Goal: Task Accomplishment & Management: Manage account settings

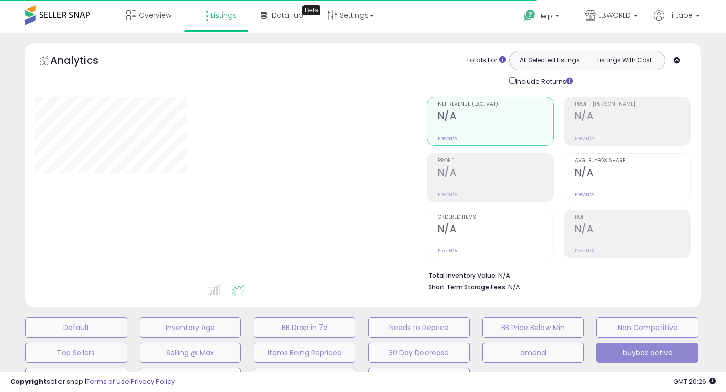
select select "**"
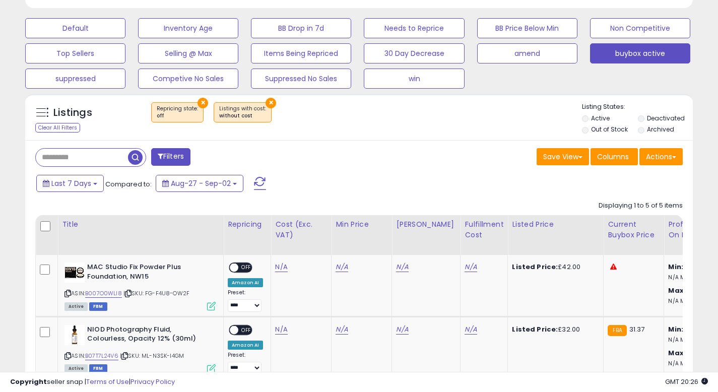
scroll to position [323, 0]
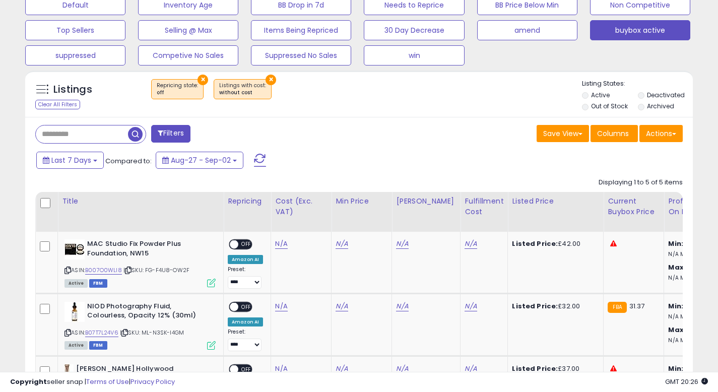
click at [201, 76] on button "×" at bounding box center [203, 80] width 11 height 11
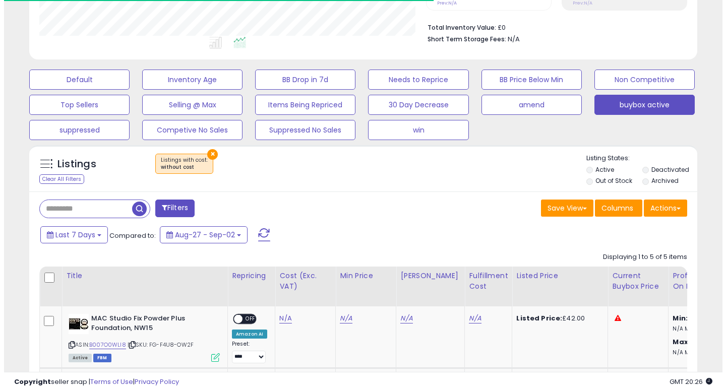
scroll to position [503708, 503528]
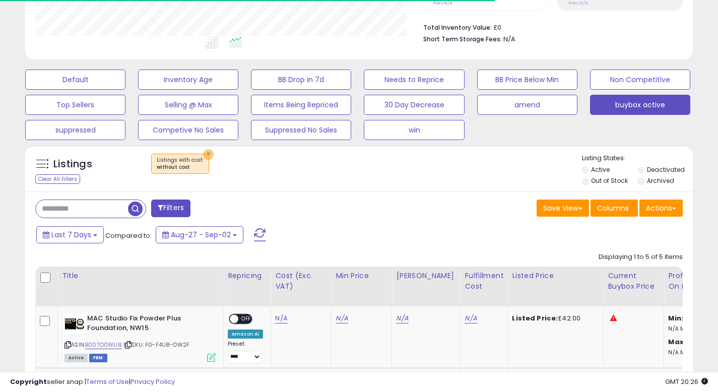
click at [205, 154] on button "×" at bounding box center [208, 154] width 11 height 11
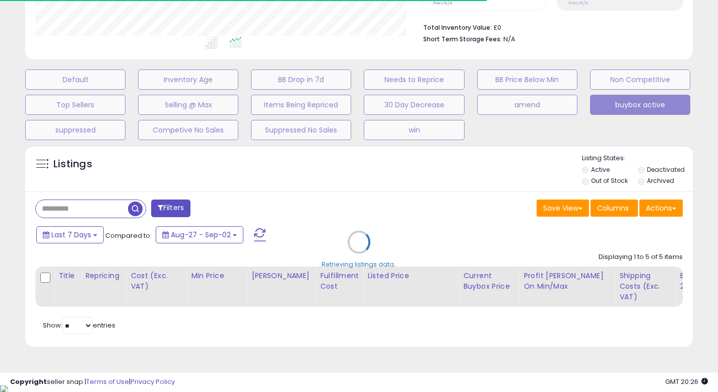
scroll to position [207, 387]
click at [266, 168] on div "Retrieving listings data.." at bounding box center [359, 249] width 683 height 219
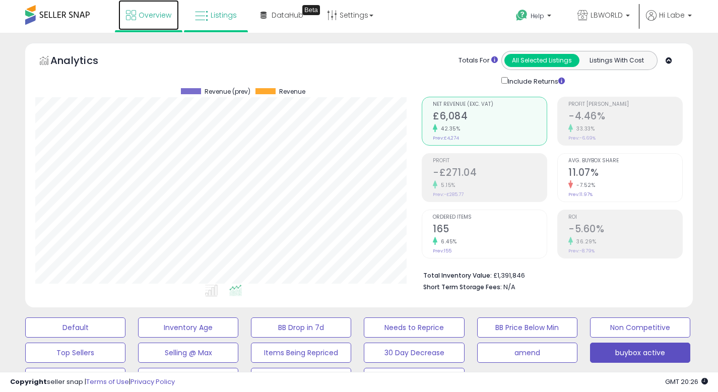
click at [155, 18] on span "Overview" at bounding box center [155, 15] width 33 height 10
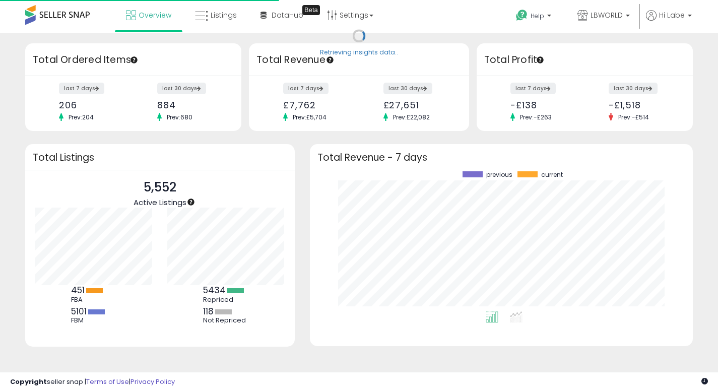
scroll to position [140, 363]
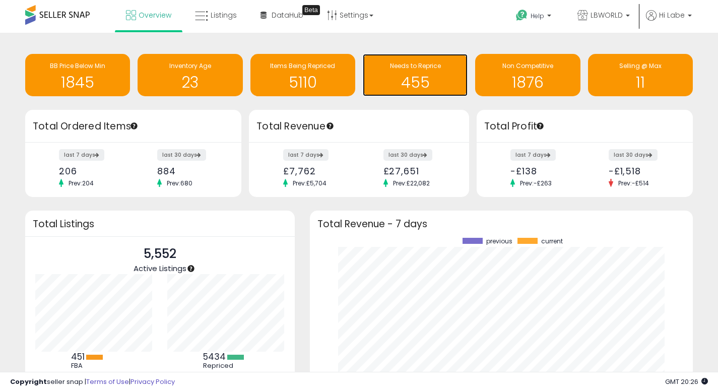
click at [428, 85] on h1 "455" at bounding box center [415, 82] width 95 height 17
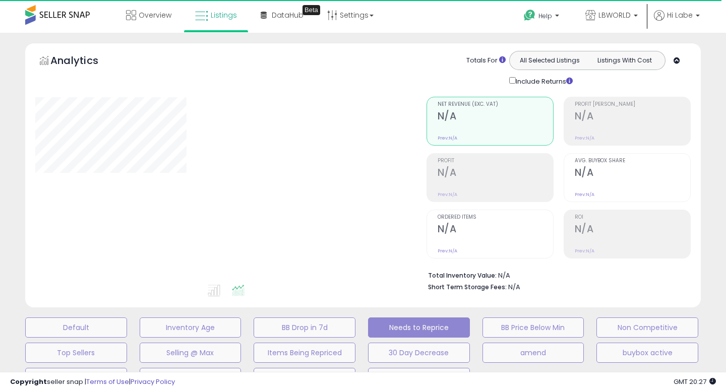
click at [711, 55] on div "**********" at bounding box center [363, 330] width 716 height 575
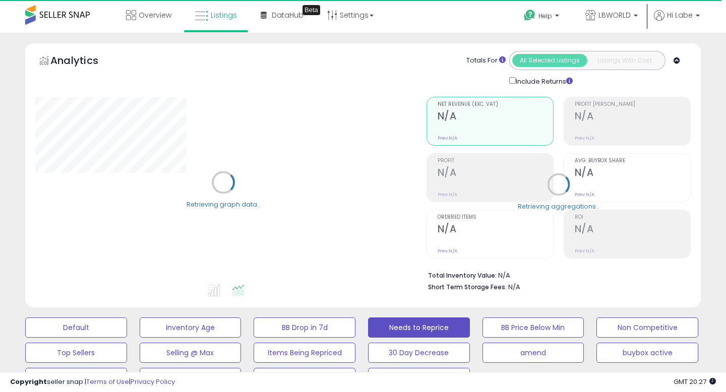
select select "**"
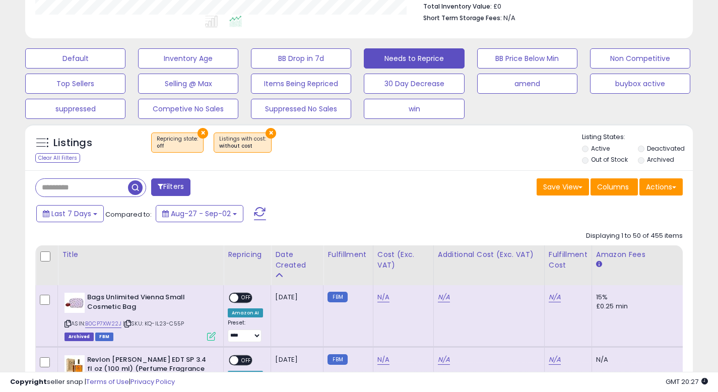
scroll to position [282, 0]
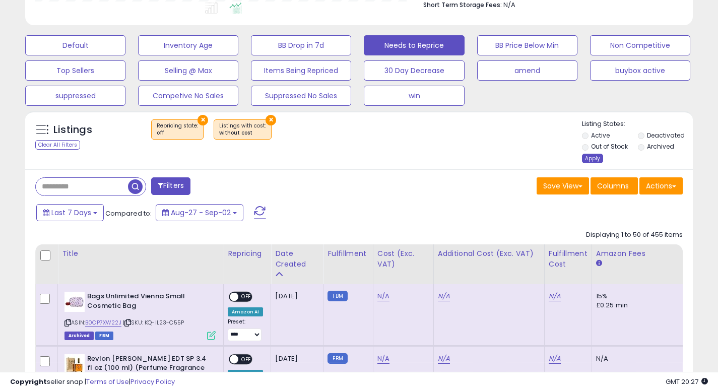
click at [595, 157] on div "Apply" at bounding box center [592, 159] width 21 height 10
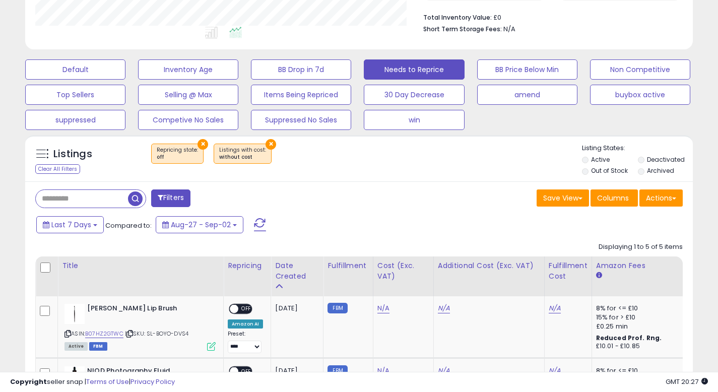
scroll to position [207, 387]
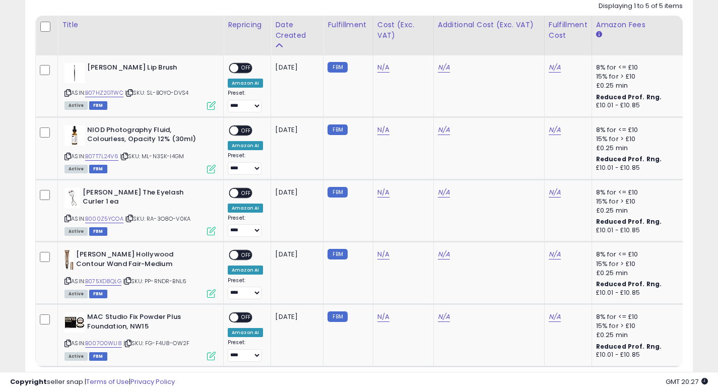
scroll to position [479, 0]
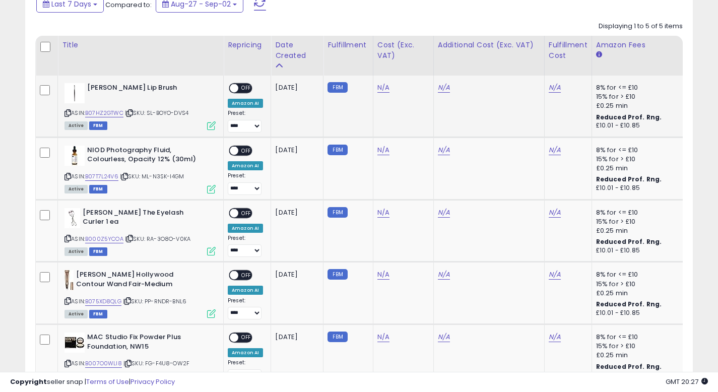
click at [152, 88] on b "[PERSON_NAME] Lip Brush" at bounding box center [148, 89] width 122 height 12
click at [379, 91] on link "N/A" at bounding box center [383, 88] width 12 height 10
type input "**"
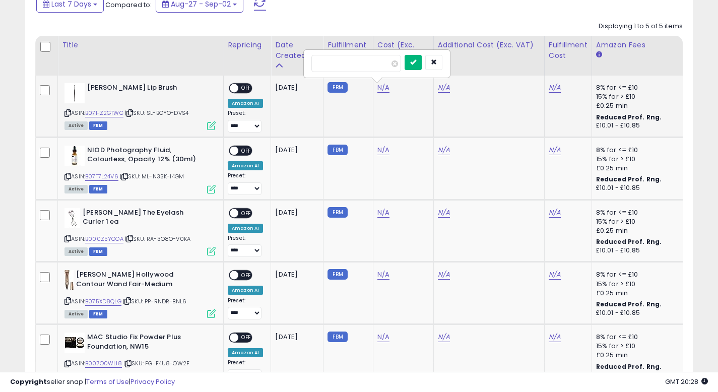
click at [416, 62] on icon "submit" at bounding box center [413, 62] width 6 height 6
click at [550, 90] on link "N/A" at bounding box center [555, 88] width 12 height 10
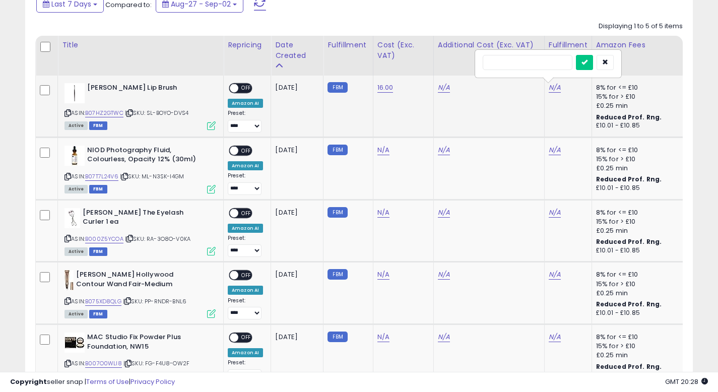
type input "*"
click at [588, 59] on icon "submit" at bounding box center [585, 62] width 6 height 6
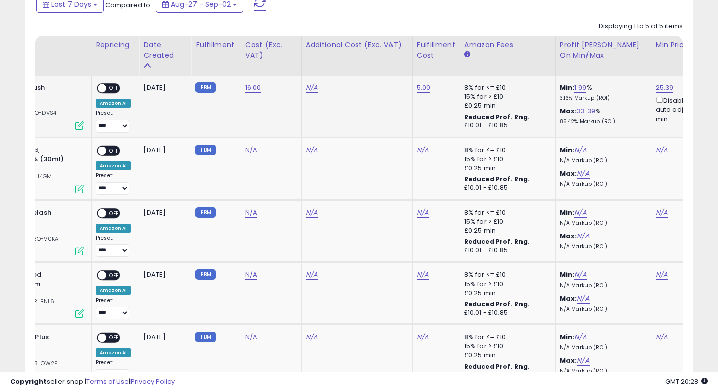
scroll to position [0, 0]
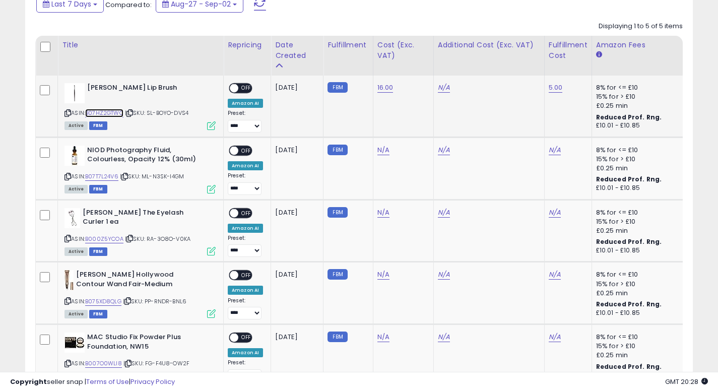
click at [112, 113] on link "B07HZ2GTWC" at bounding box center [104, 113] width 38 height 9
click at [247, 90] on span "OFF" at bounding box center [246, 88] width 16 height 9
click at [351, 106] on td "FBM" at bounding box center [348, 106] width 49 height 61
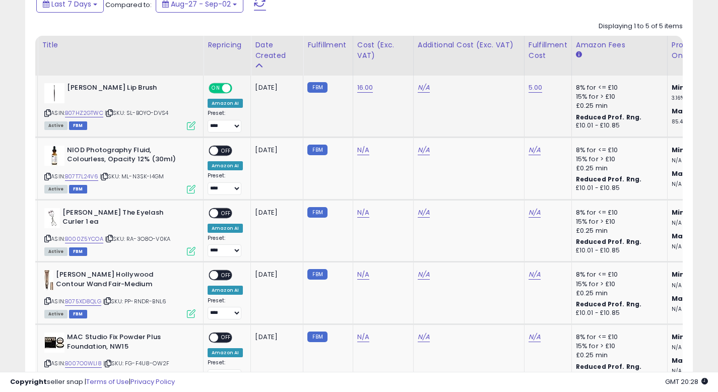
click at [445, 96] on td "N/A" at bounding box center [468, 106] width 111 height 61
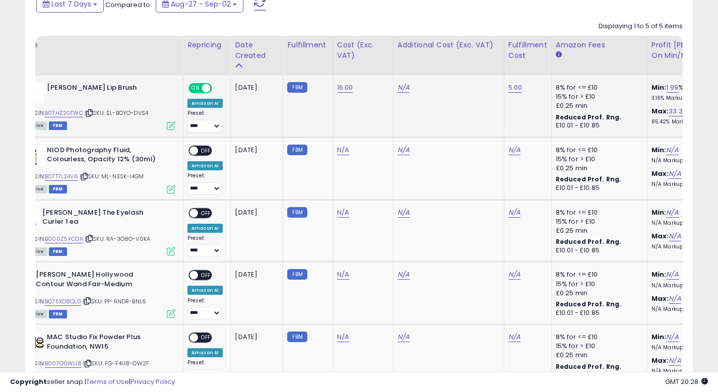
scroll to position [0, 60]
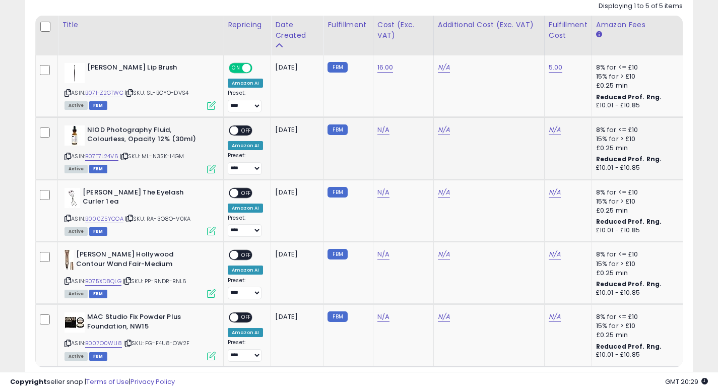
click at [171, 130] on b "NIOD Photography Fluid, Colourless, Opacity 12% (30ml)" at bounding box center [148, 135] width 122 height 21
click at [380, 132] on link "N/A" at bounding box center [383, 130] width 12 height 10
type input "*****"
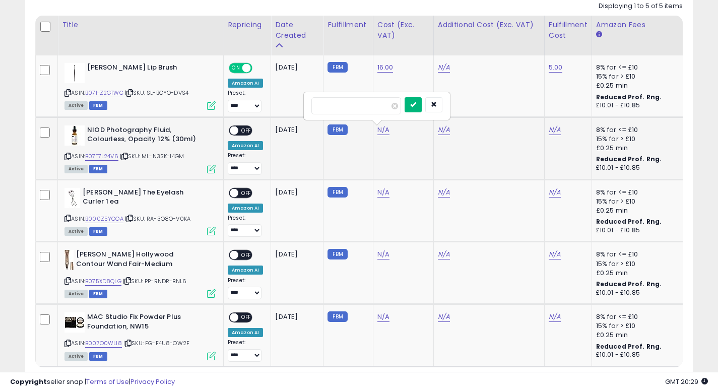
click at [416, 103] on icon "submit" at bounding box center [413, 104] width 6 height 6
click at [555, 131] on link "N/A" at bounding box center [555, 130] width 12 height 10
type input "*"
click at [593, 97] on div "*" at bounding box center [548, 106] width 145 height 27
click at [588, 105] on icon "submit" at bounding box center [585, 104] width 6 height 6
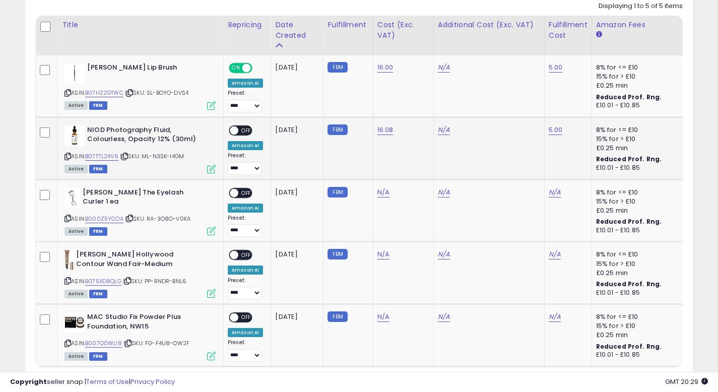
click at [247, 129] on span "OFF" at bounding box center [246, 130] width 16 height 9
click at [352, 97] on td "FBM" at bounding box center [348, 85] width 49 height 61
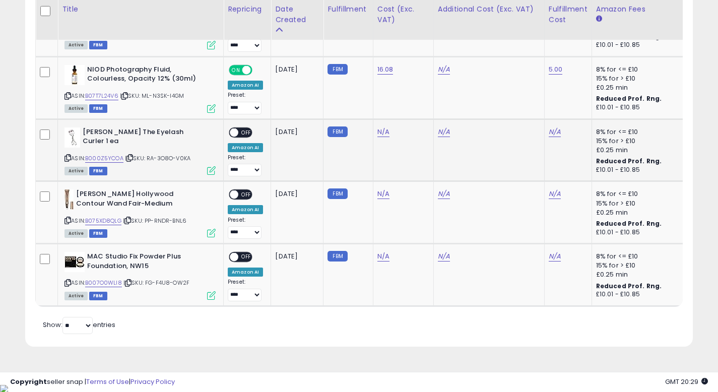
click at [172, 134] on b "[PERSON_NAME] The Eyelash Curler 1 ea" at bounding box center [144, 137] width 122 height 21
click at [380, 133] on link "N/A" at bounding box center [383, 132] width 12 height 10
type input "*****"
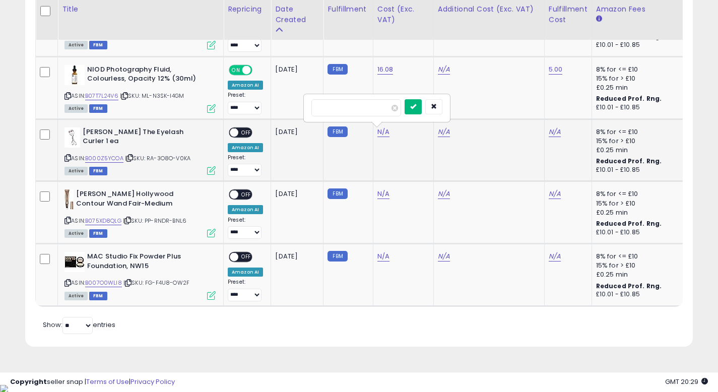
click at [416, 108] on icon "submit" at bounding box center [413, 106] width 6 height 6
click at [550, 131] on link "N/A" at bounding box center [555, 132] width 12 height 10
type input "*"
click at [588, 108] on icon "submit" at bounding box center [585, 106] width 6 height 6
click at [249, 131] on span "OFF" at bounding box center [246, 132] width 16 height 9
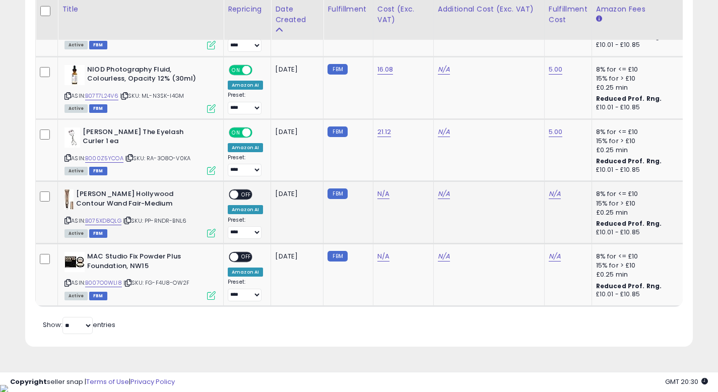
click at [148, 193] on b "[PERSON_NAME] Hollywood Contour Wand Fair-Medium" at bounding box center [137, 199] width 122 height 21
click at [381, 194] on link "N/A" at bounding box center [383, 194] width 12 height 10
type input "**"
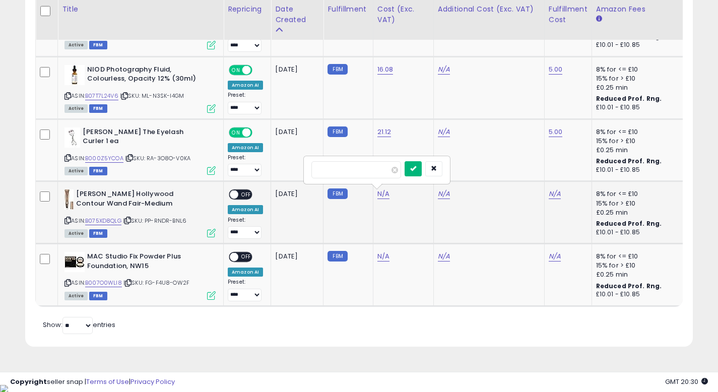
click at [416, 171] on icon "submit" at bounding box center [413, 168] width 6 height 6
click at [557, 192] on link "N/A" at bounding box center [555, 194] width 12 height 10
type input "*"
click at [588, 169] on icon "submit" at bounding box center [585, 168] width 6 height 6
click at [247, 194] on span "OFF" at bounding box center [246, 194] width 16 height 9
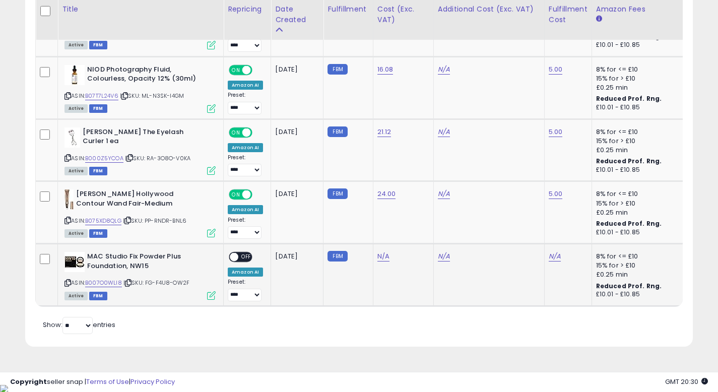
click at [137, 263] on b "MAC Studio Fix Powder Plus Foundation, NW15" at bounding box center [148, 262] width 122 height 21
click at [382, 256] on link "N/A" at bounding box center [383, 256] width 12 height 10
type input "**"
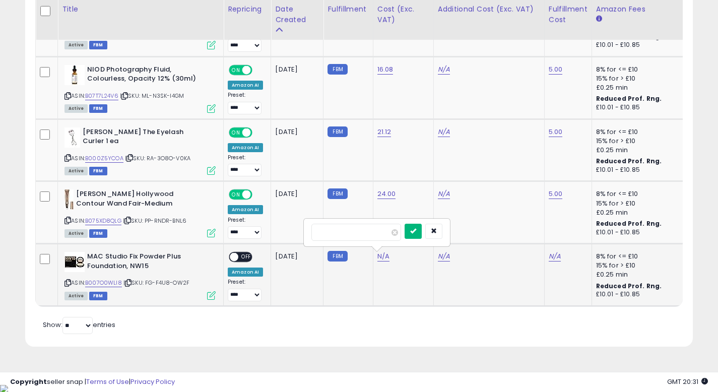
click at [416, 234] on icon "submit" at bounding box center [413, 231] width 6 height 6
click at [551, 258] on link "N/A" at bounding box center [555, 256] width 12 height 10
type input "*"
click at [588, 228] on icon "submit" at bounding box center [585, 231] width 6 height 6
click at [245, 258] on span "OFF" at bounding box center [246, 257] width 16 height 9
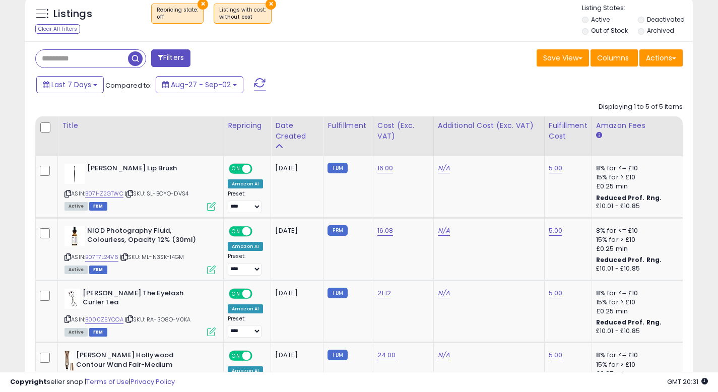
scroll to position [378, 0]
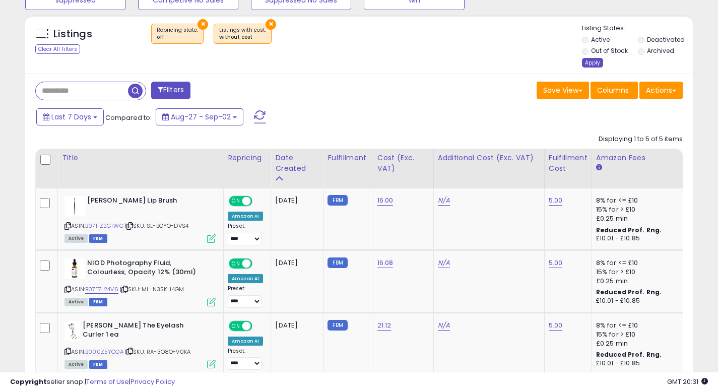
click at [599, 64] on div "Apply" at bounding box center [592, 63] width 21 height 10
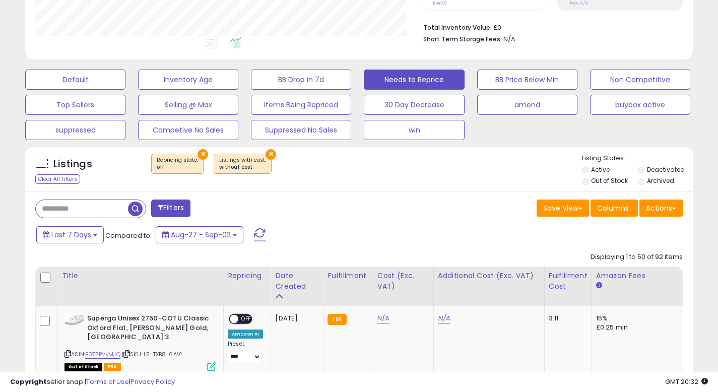
scroll to position [207, 387]
click at [485, 209] on div "Save View Save As New View Update Current View Columns Actions Import Export Vi…" at bounding box center [525, 210] width 332 height 20
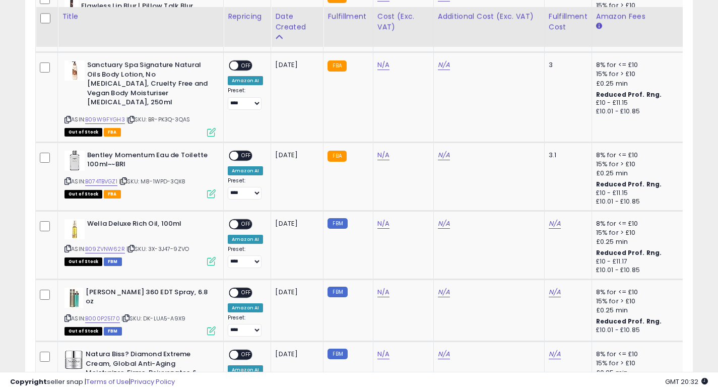
scroll to position [752, 0]
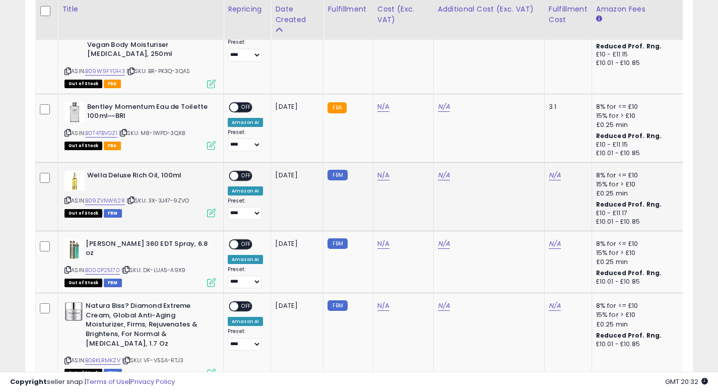
click at [168, 171] on b "Wella Deluxe Rich Oil, 100ml" at bounding box center [148, 177] width 122 height 12
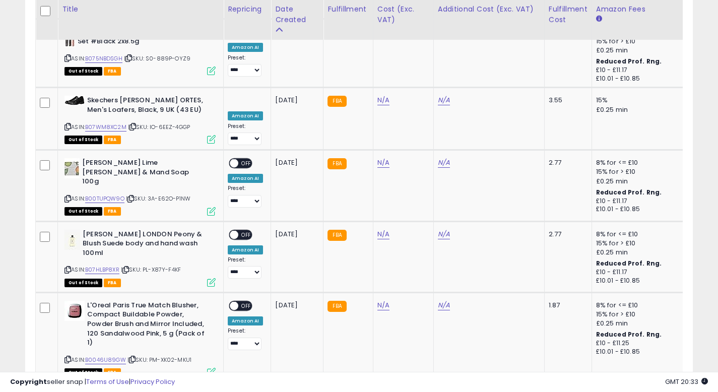
scroll to position [3644, 0]
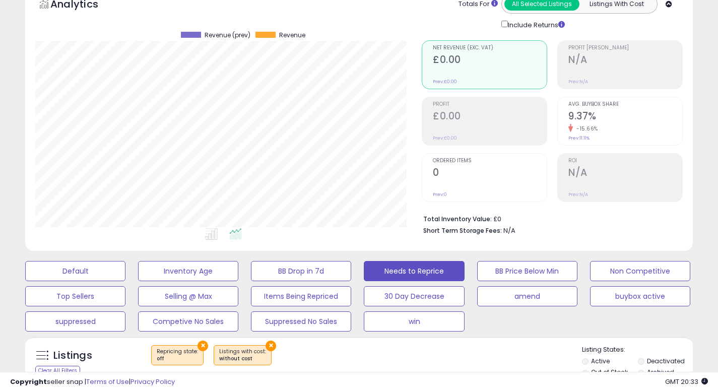
scroll to position [0, 0]
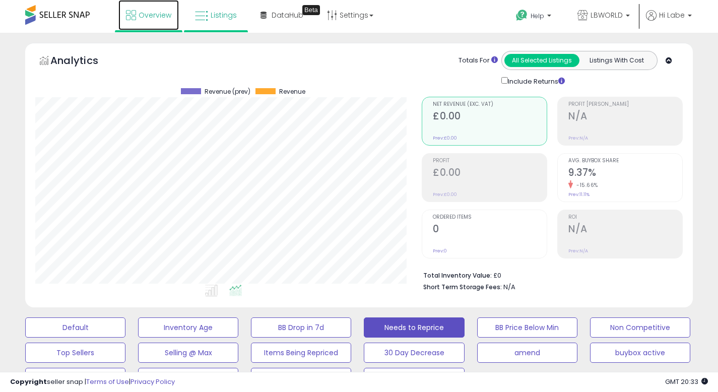
click at [159, 15] on span "Overview" at bounding box center [155, 15] width 33 height 10
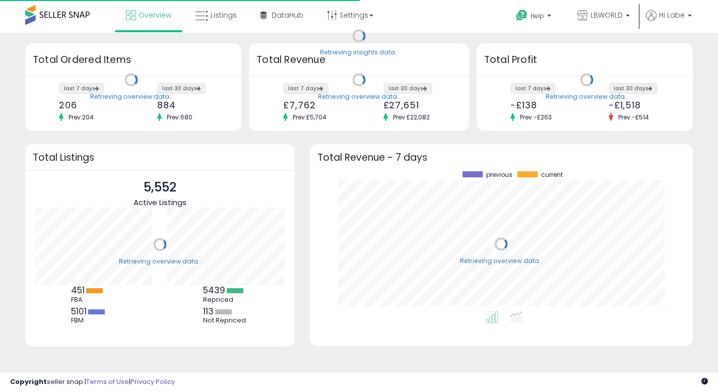
scroll to position [140, 363]
